Goal: Navigation & Orientation: Find specific page/section

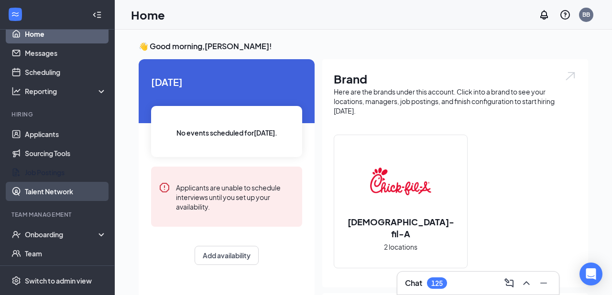
scroll to position [21, 0]
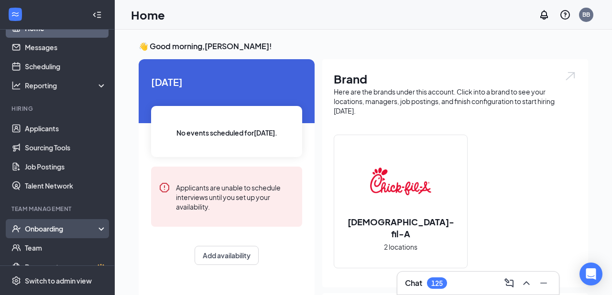
click at [50, 227] on div "Onboarding" at bounding box center [62, 229] width 74 height 10
click at [45, 245] on link "Overview" at bounding box center [66, 247] width 82 height 19
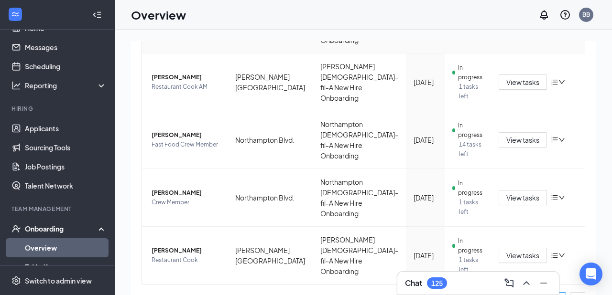
scroll to position [233, 0]
click at [184, 131] on span "[PERSON_NAME]" at bounding box center [185, 136] width 68 height 10
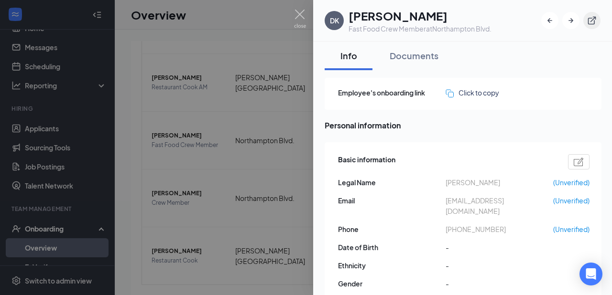
click at [595, 20] on icon "ExternalLink" at bounding box center [592, 21] width 8 height 8
click at [302, 13] on img at bounding box center [300, 19] width 12 height 19
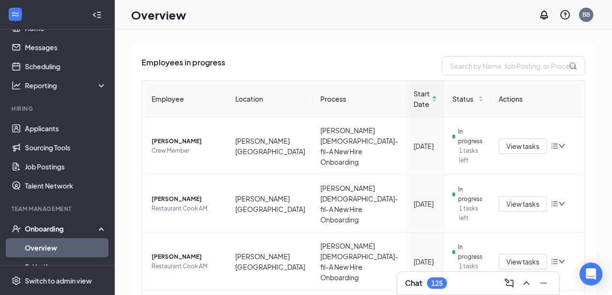
scroll to position [59, 0]
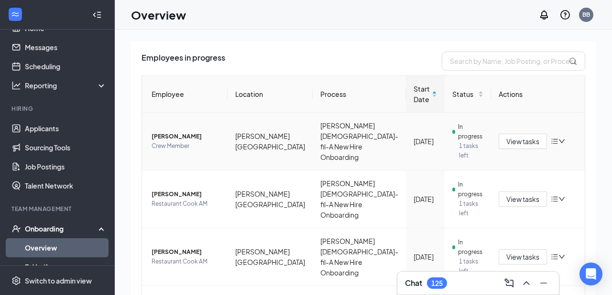
click at [176, 135] on span "[PERSON_NAME]" at bounding box center [185, 137] width 68 height 10
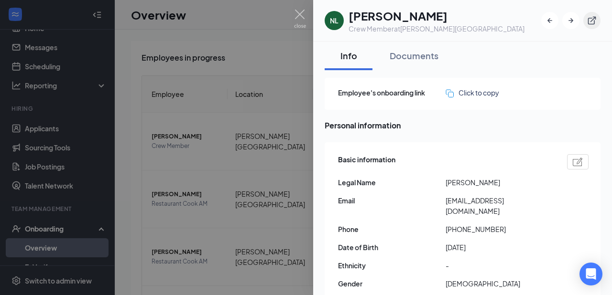
click at [589, 22] on icon "ExternalLink" at bounding box center [592, 21] width 10 height 10
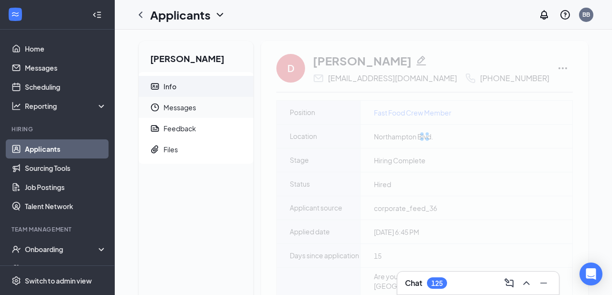
click at [185, 108] on span "Messages" at bounding box center [204, 107] width 82 height 21
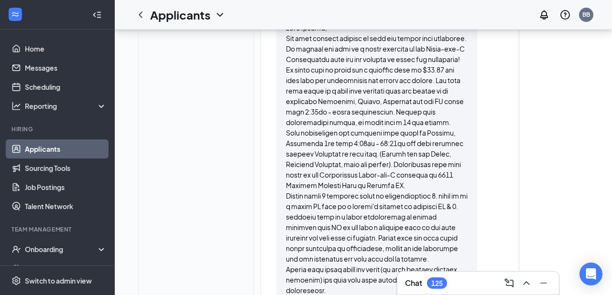
scroll to position [390, 0]
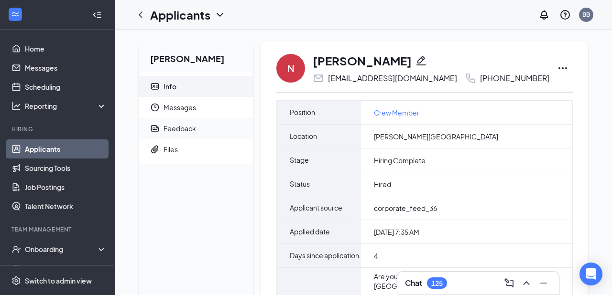
click at [179, 132] on div "Feedback" at bounding box center [179, 129] width 32 height 10
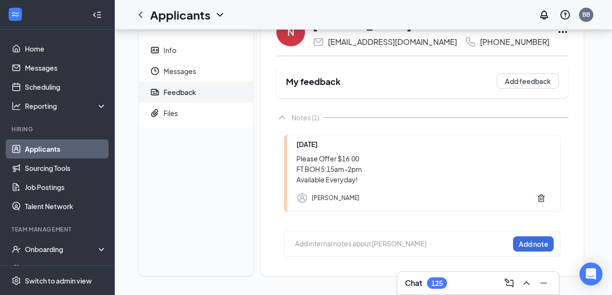
scroll to position [36, 0]
